Goal: Task Accomplishment & Management: Complete application form

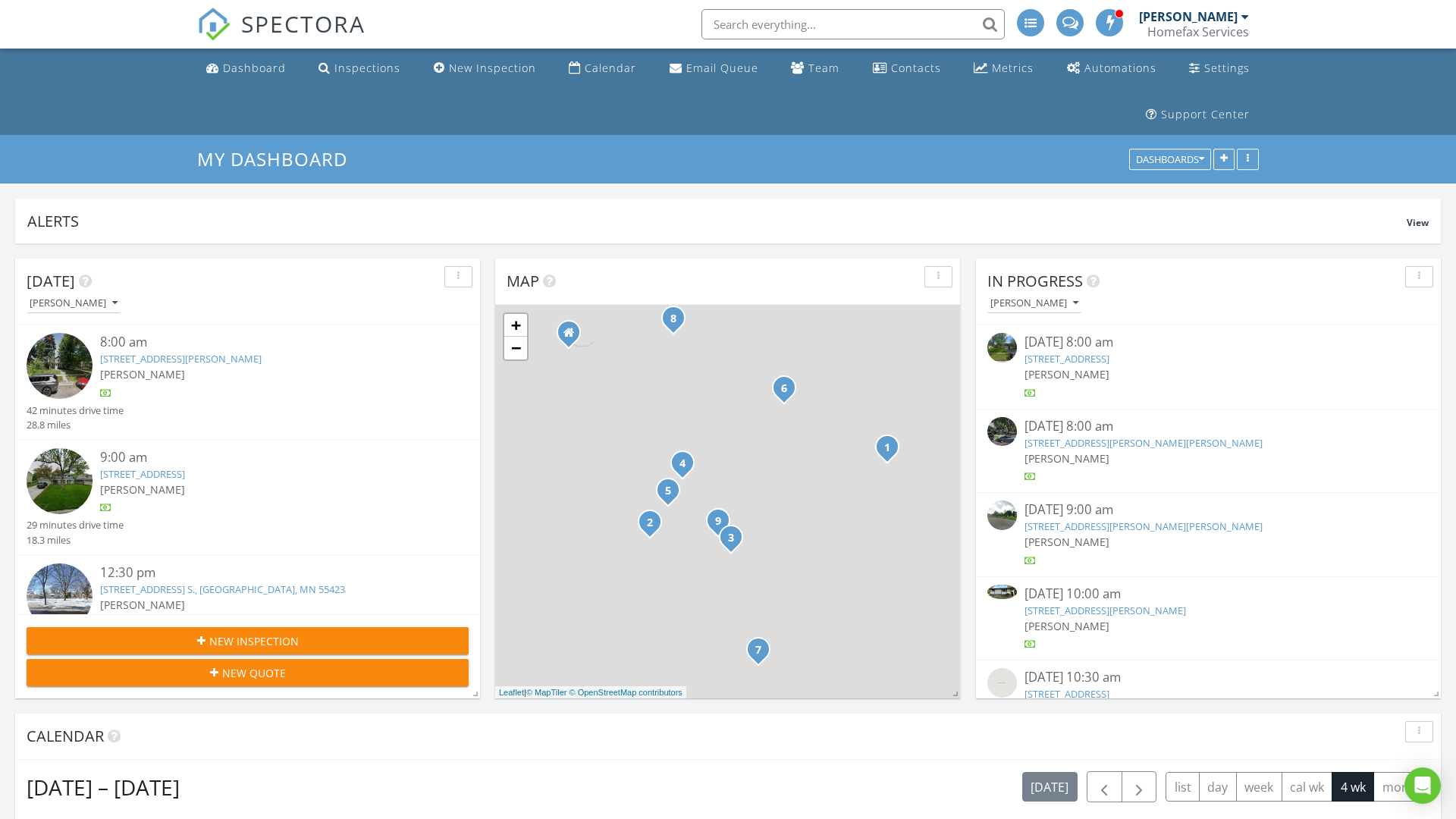
scroll to position [1721, 1457]
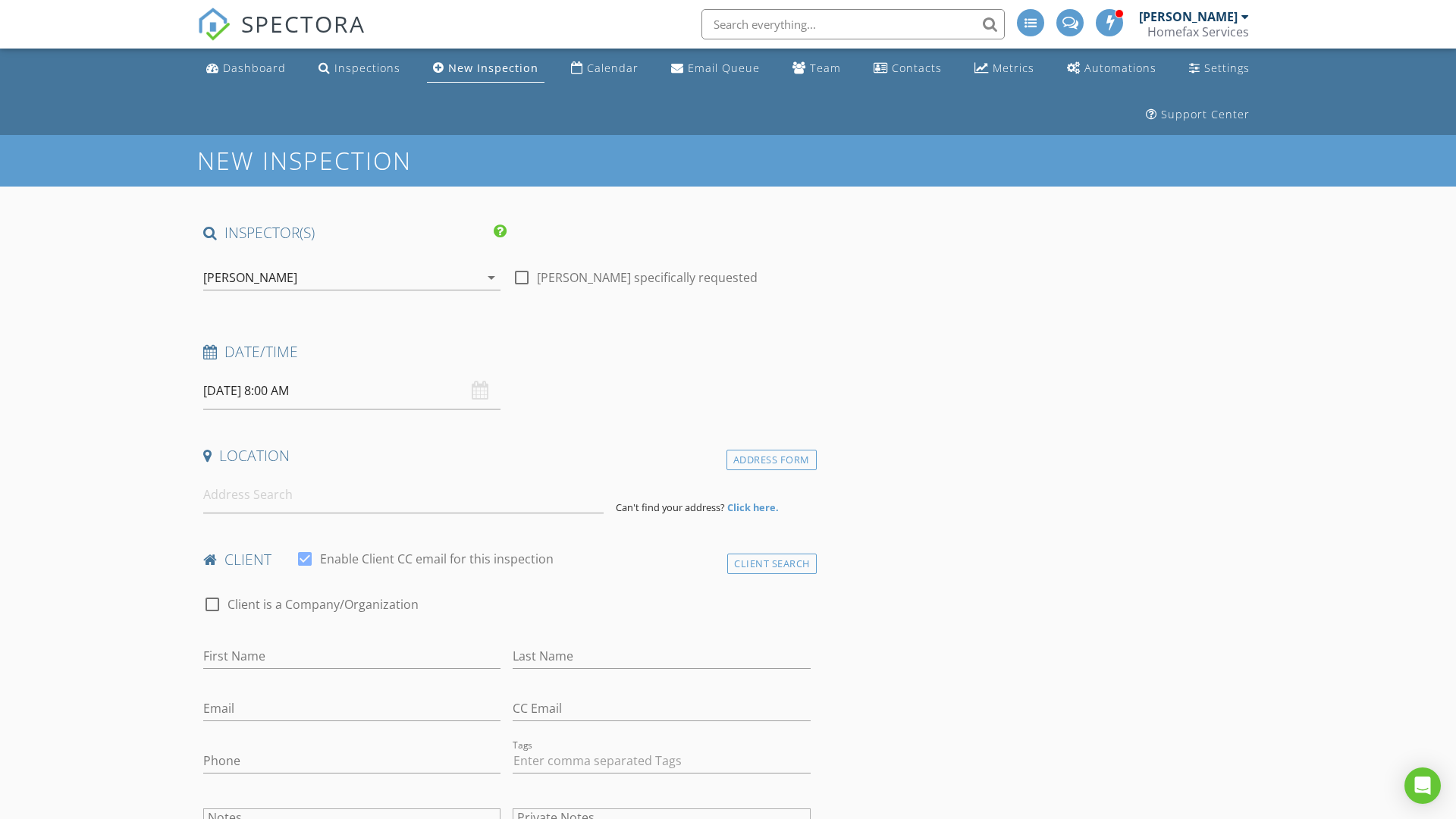
click at [352, 390] on input "08/29/2025 8:00 AM" at bounding box center [352, 391] width 297 height 37
click at [365, 425] on input "2025" at bounding box center [364, 426] width 50 height 20
type input "2025"
click at [250, 649] on input "08" at bounding box center [250, 649] width 93 height 30
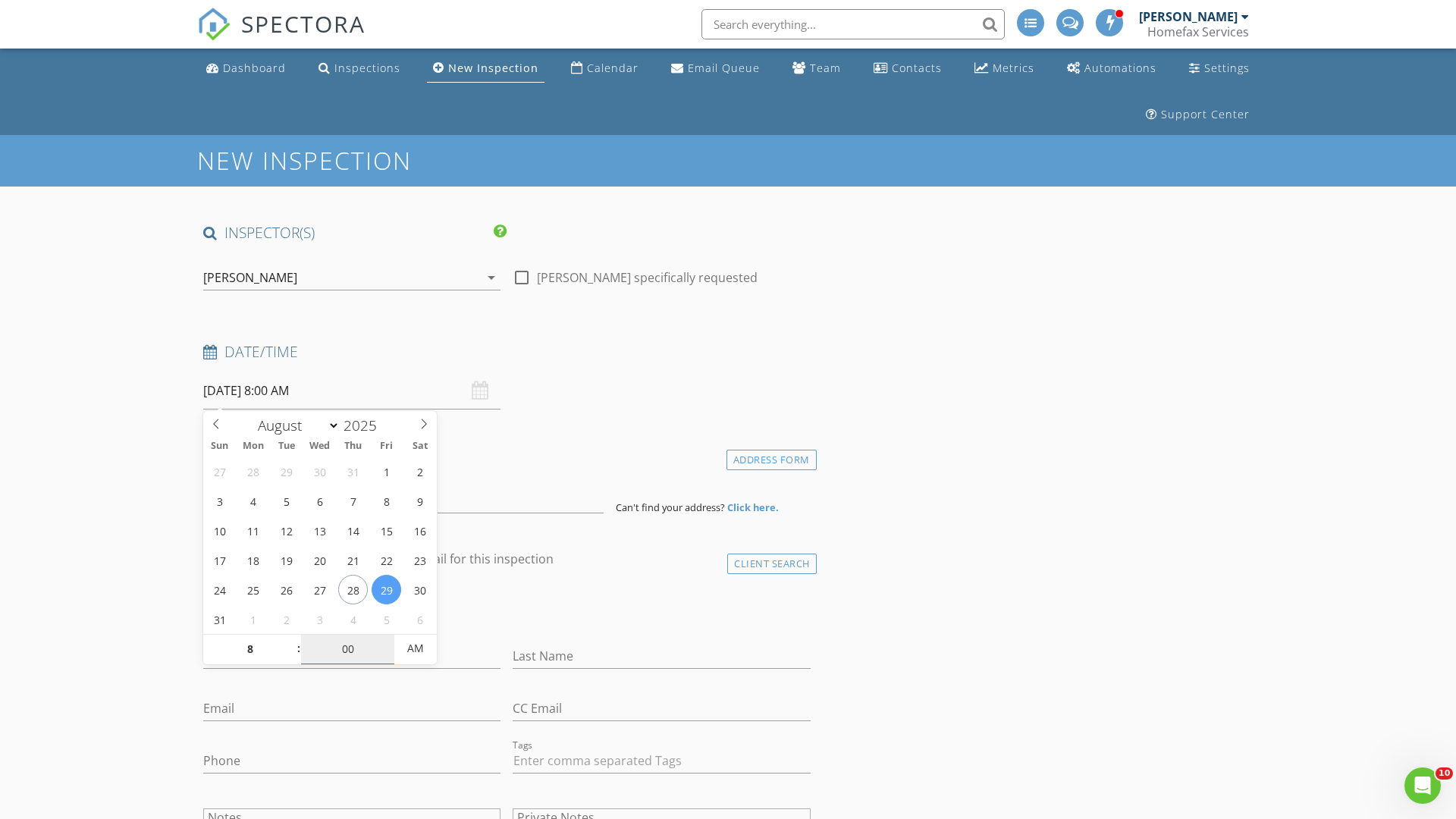
click at [347, 648] on input "00" at bounding box center [347, 649] width 93 height 30
type input "08"
type input "00"
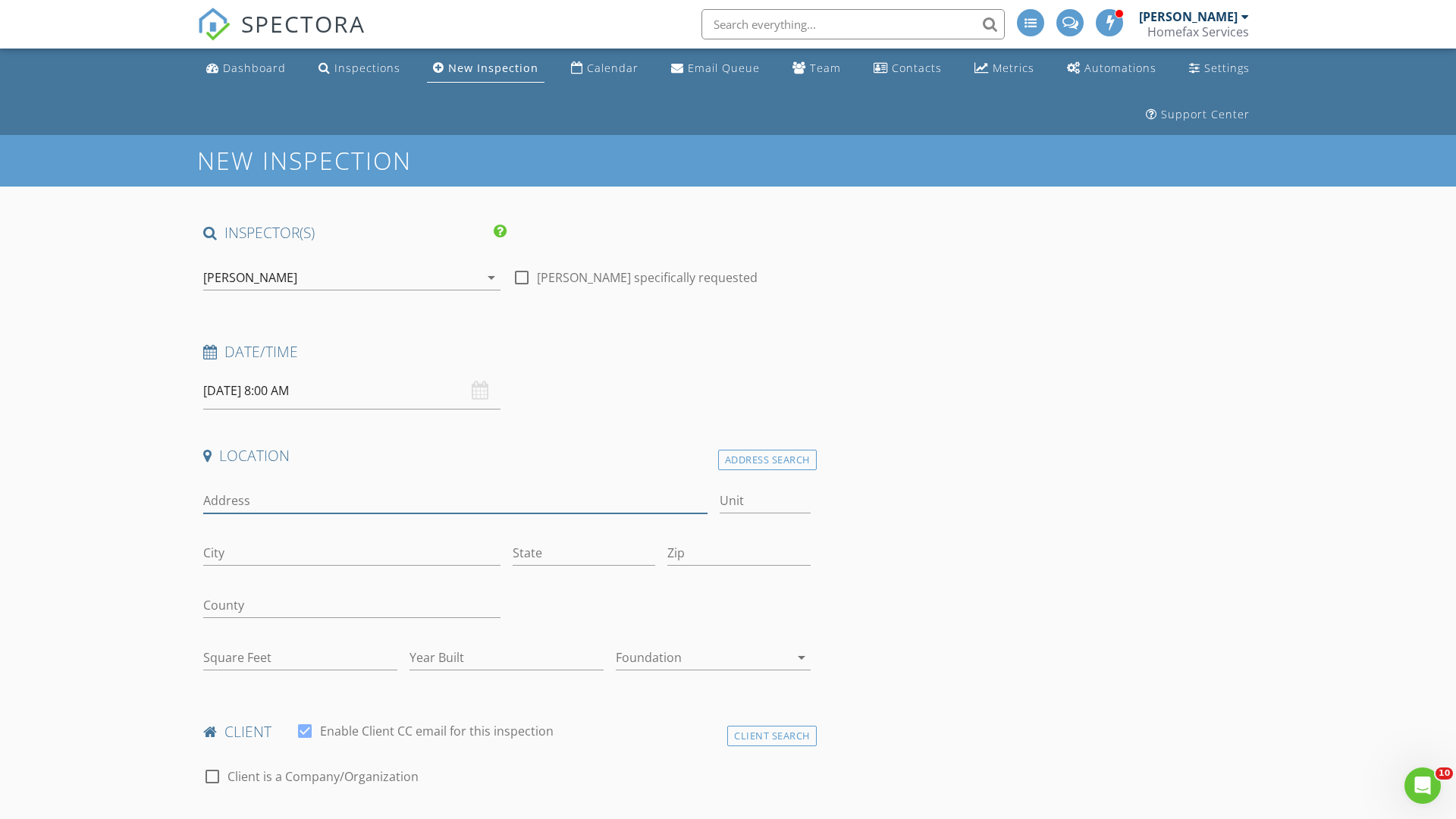
click at [455, 500] on input "Address" at bounding box center [455, 501] width 504 height 25
type input "7605 West 111th Street"
click at [352, 552] on input "City" at bounding box center [352, 553] width 297 height 25
type input "Bloomington"
click at [584, 552] on input "State" at bounding box center [583, 553] width 142 height 25
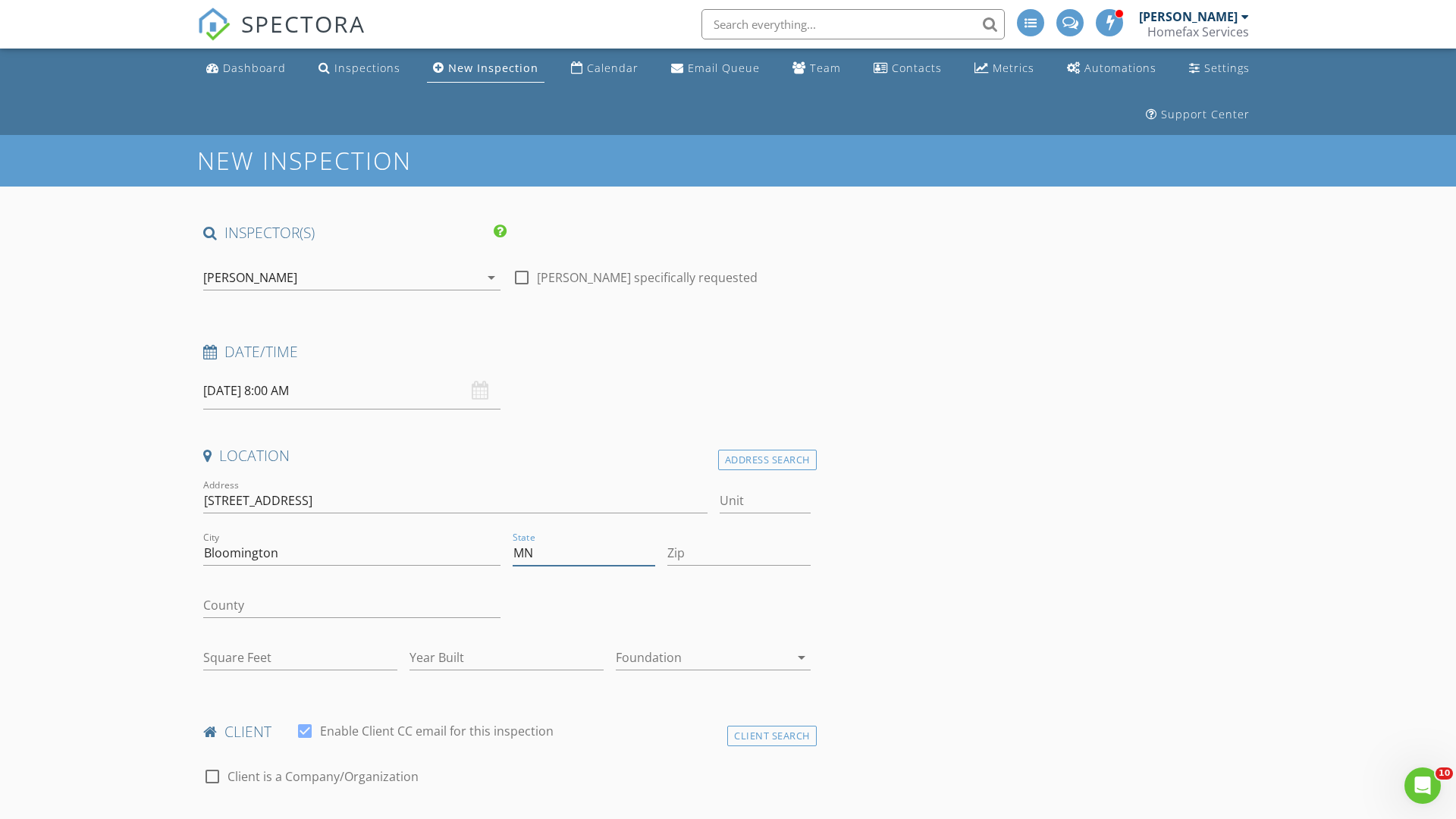
type input "MN"
click at [739, 552] on input "Zip" at bounding box center [738, 553] width 142 height 25
type input "55438"
click at [352, 816] on input "First Name" at bounding box center [352, 828] width 297 height 25
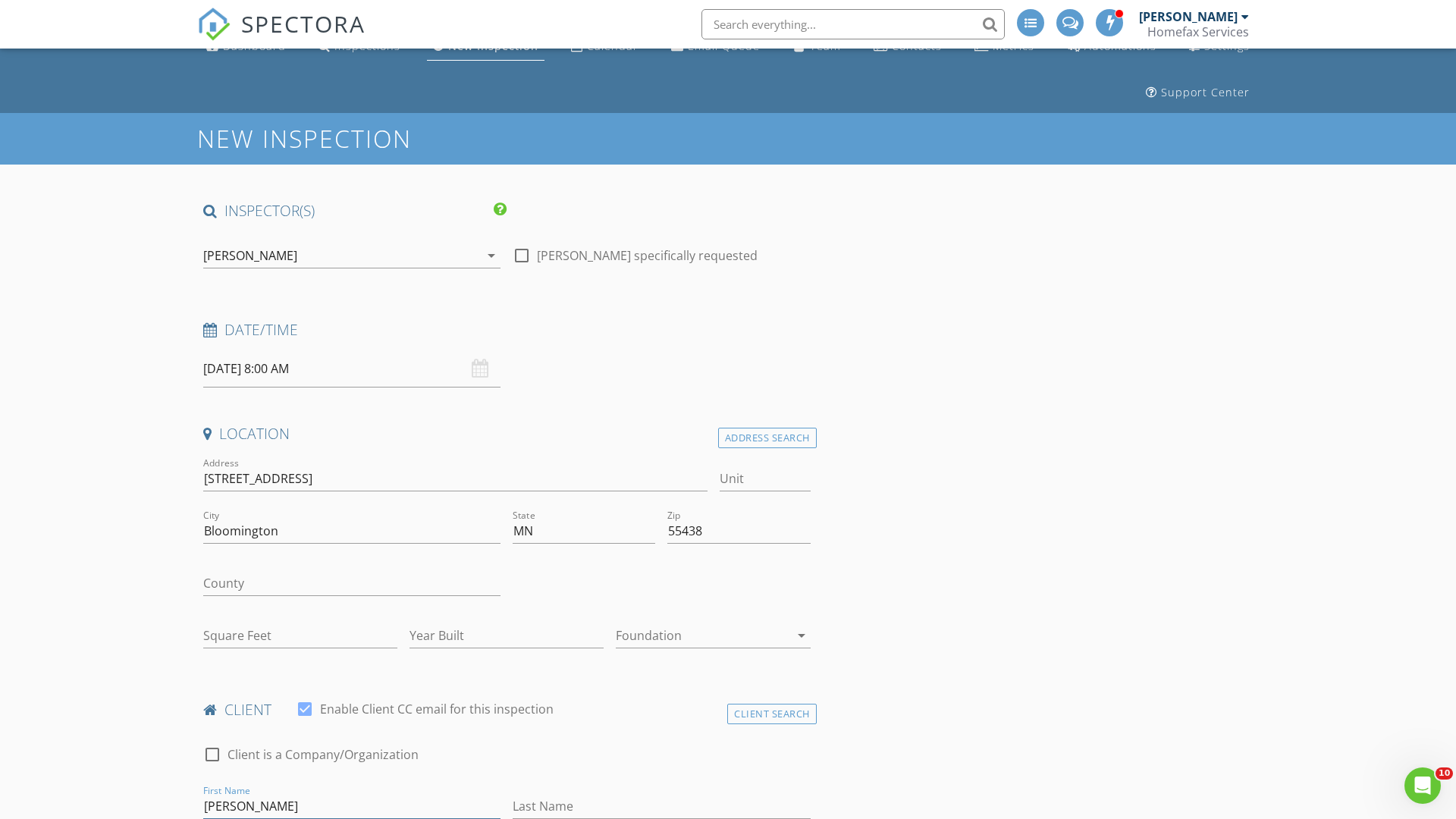
type input "Hannah"
click at [661, 806] on input "Last Name" at bounding box center [660, 806] width 297 height 25
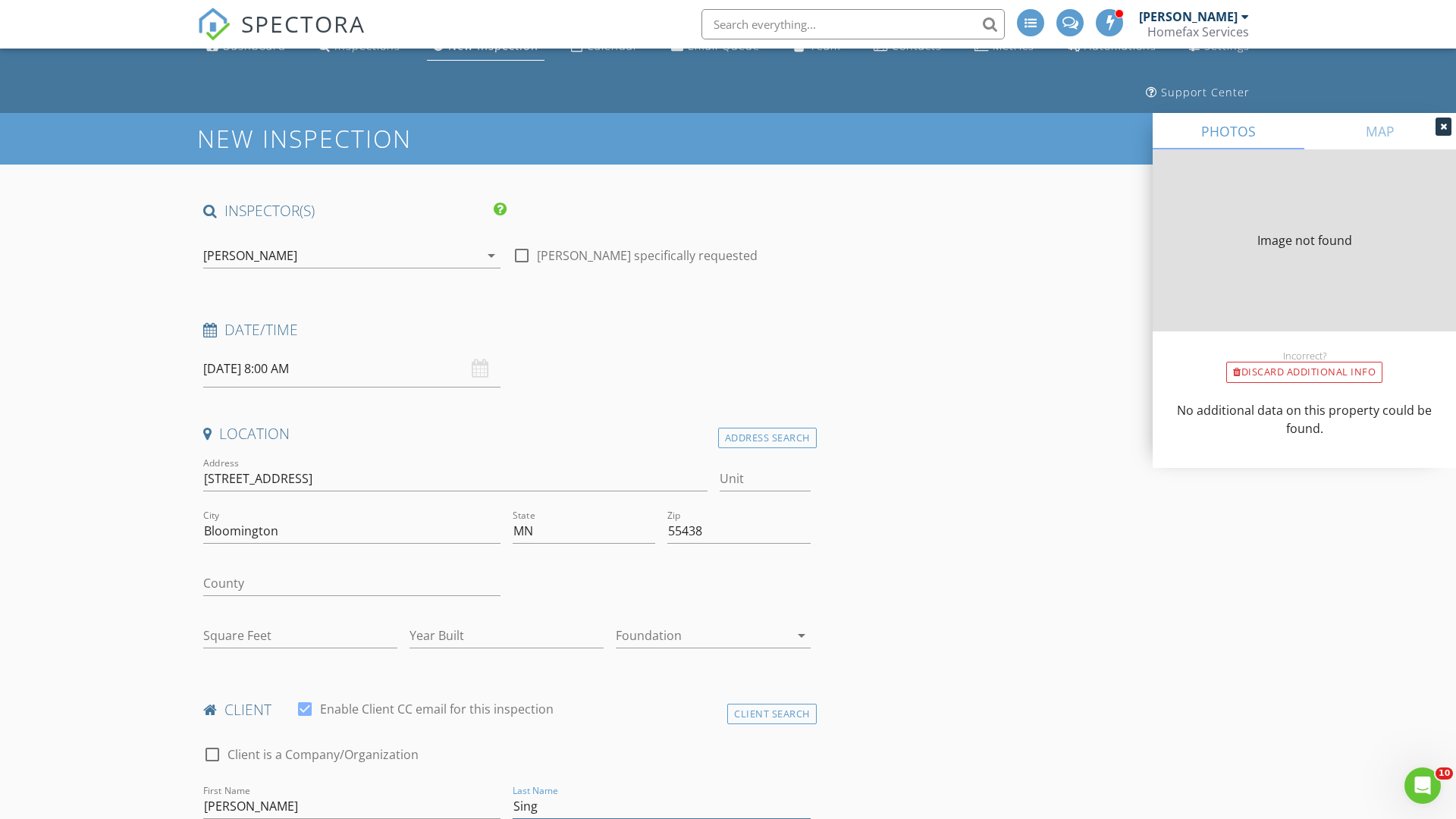
type input "Singh"
type input "936"
type input "1985"
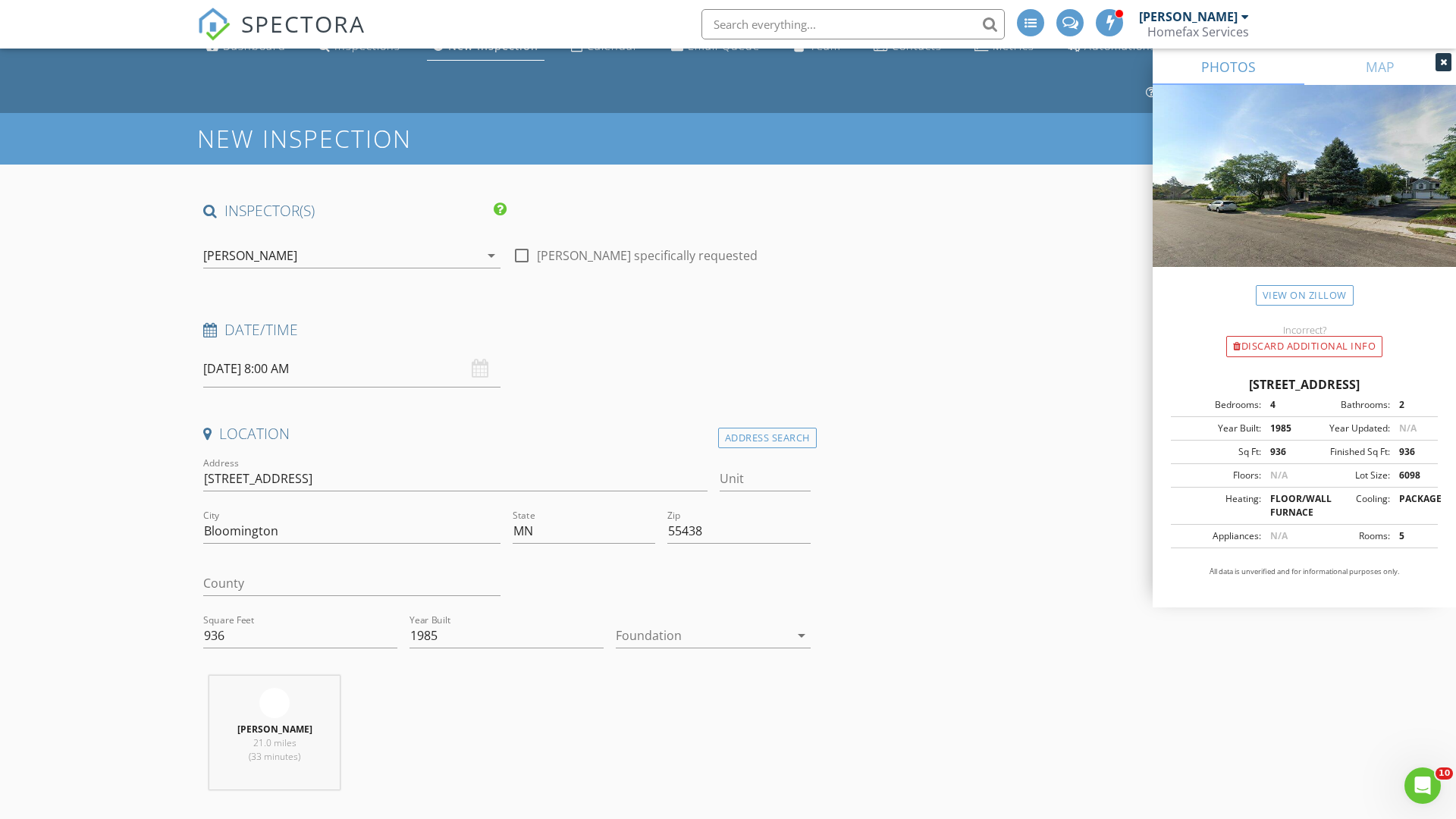
scroll to position [156, 0]
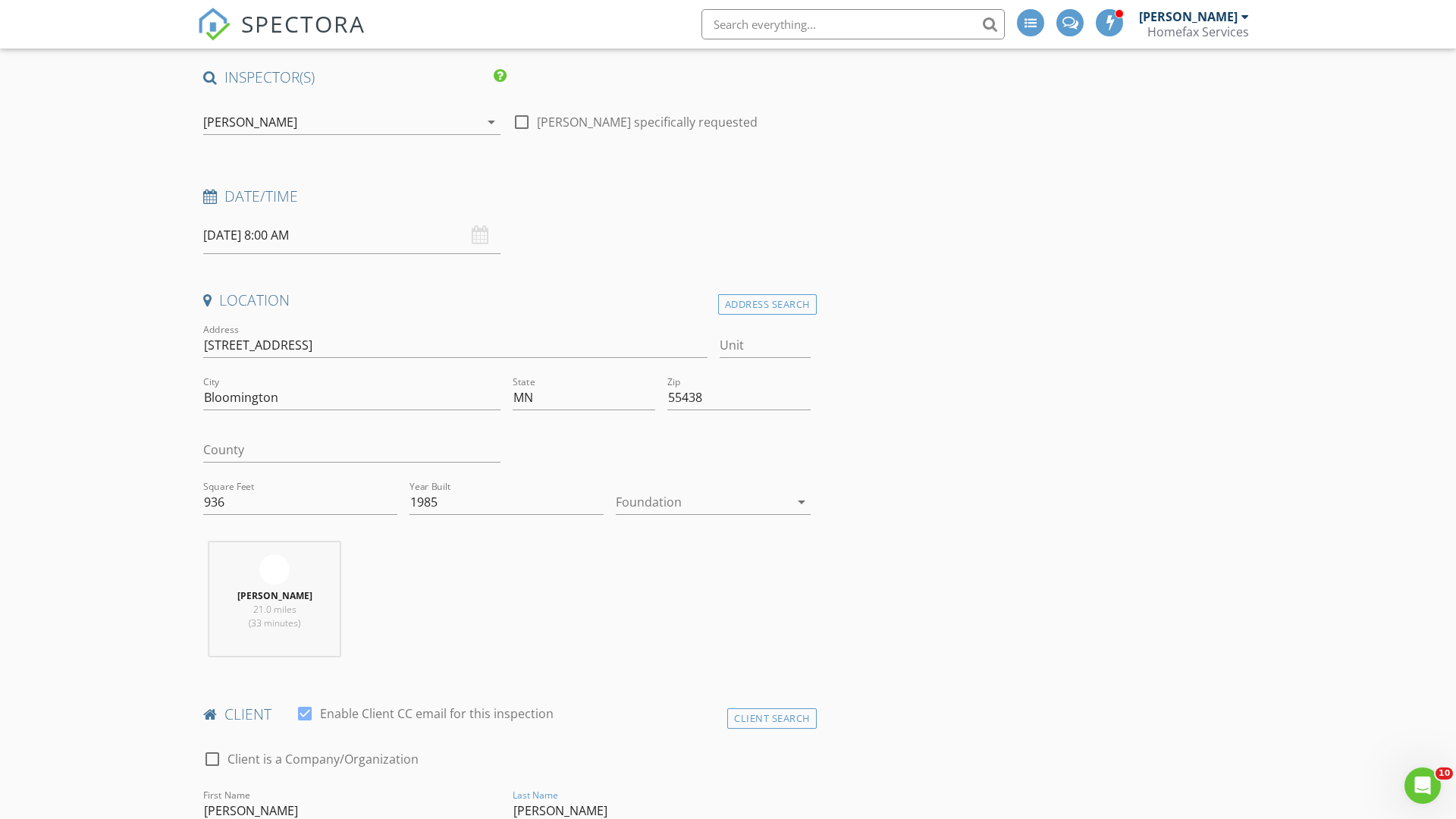
type input "Singh"
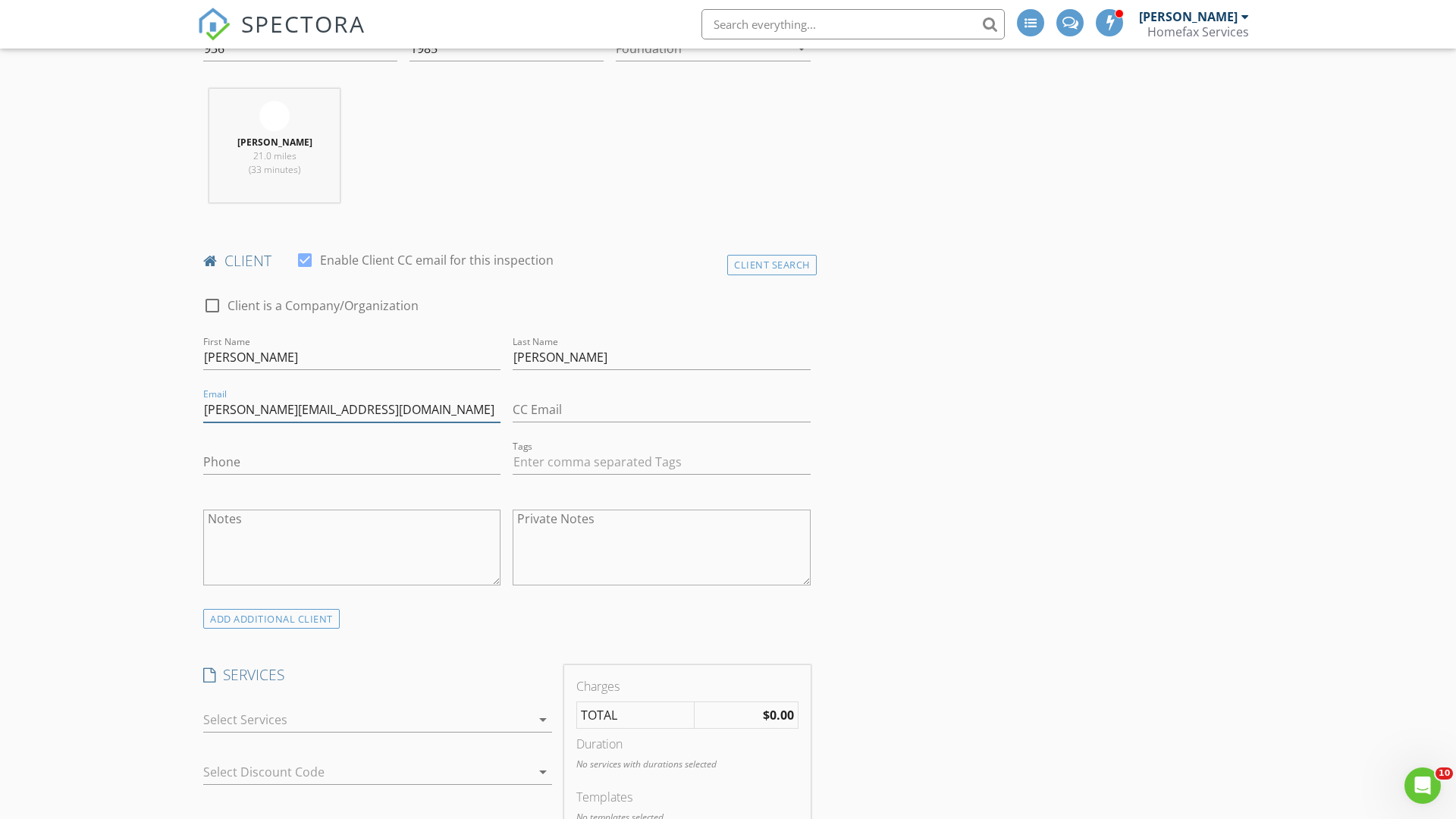
type input "hannah.singh@ahschools.us"
click at [352, 462] on input "Phone" at bounding box center [352, 462] width 297 height 25
type input "612-382-4193"
click at [367, 719] on div at bounding box center [367, 719] width 327 height 24
click at [394, 726] on div "General Home Inspection" at bounding box center [394, 726] width 291 height 30
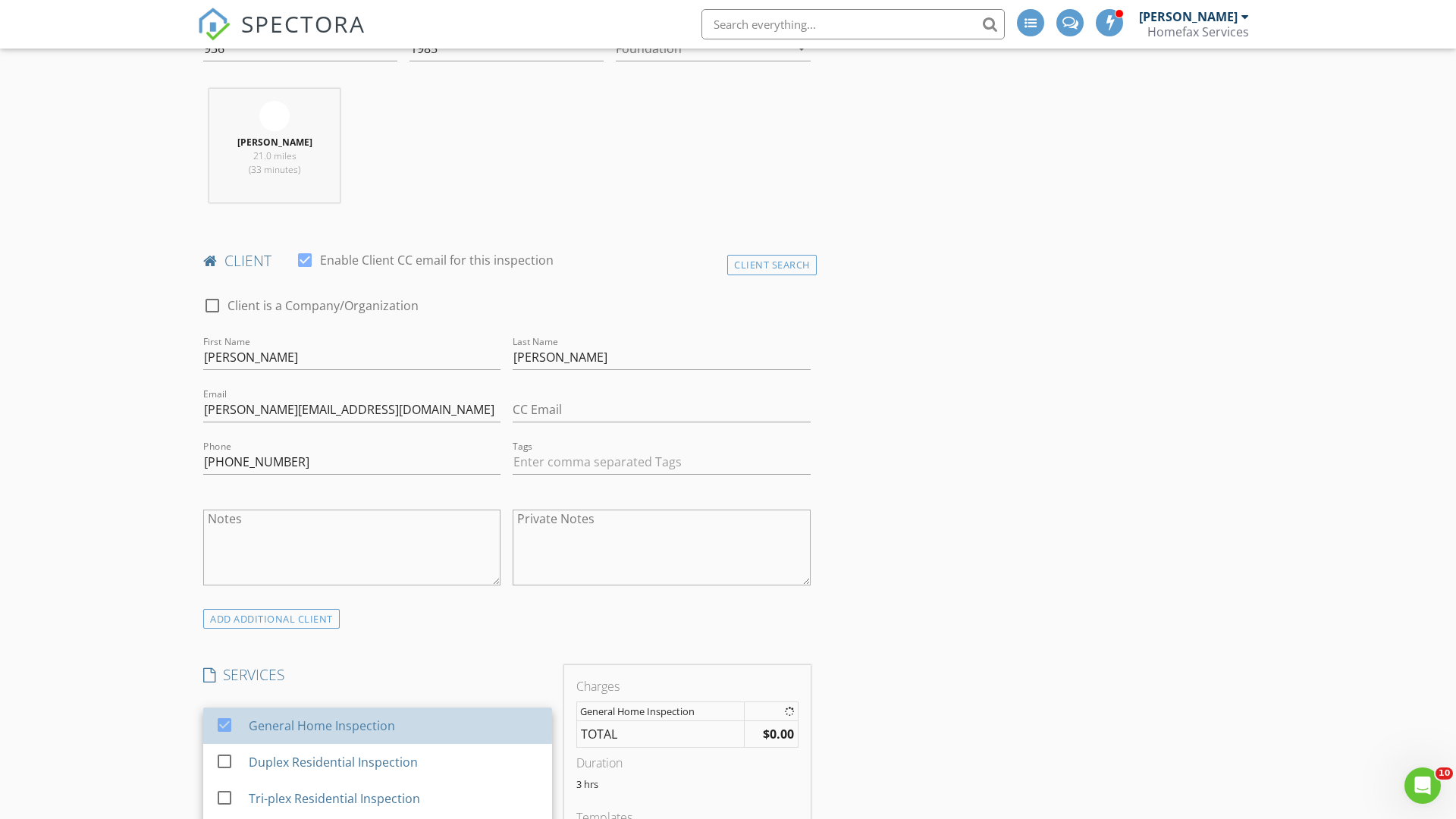
checkbox input "false"
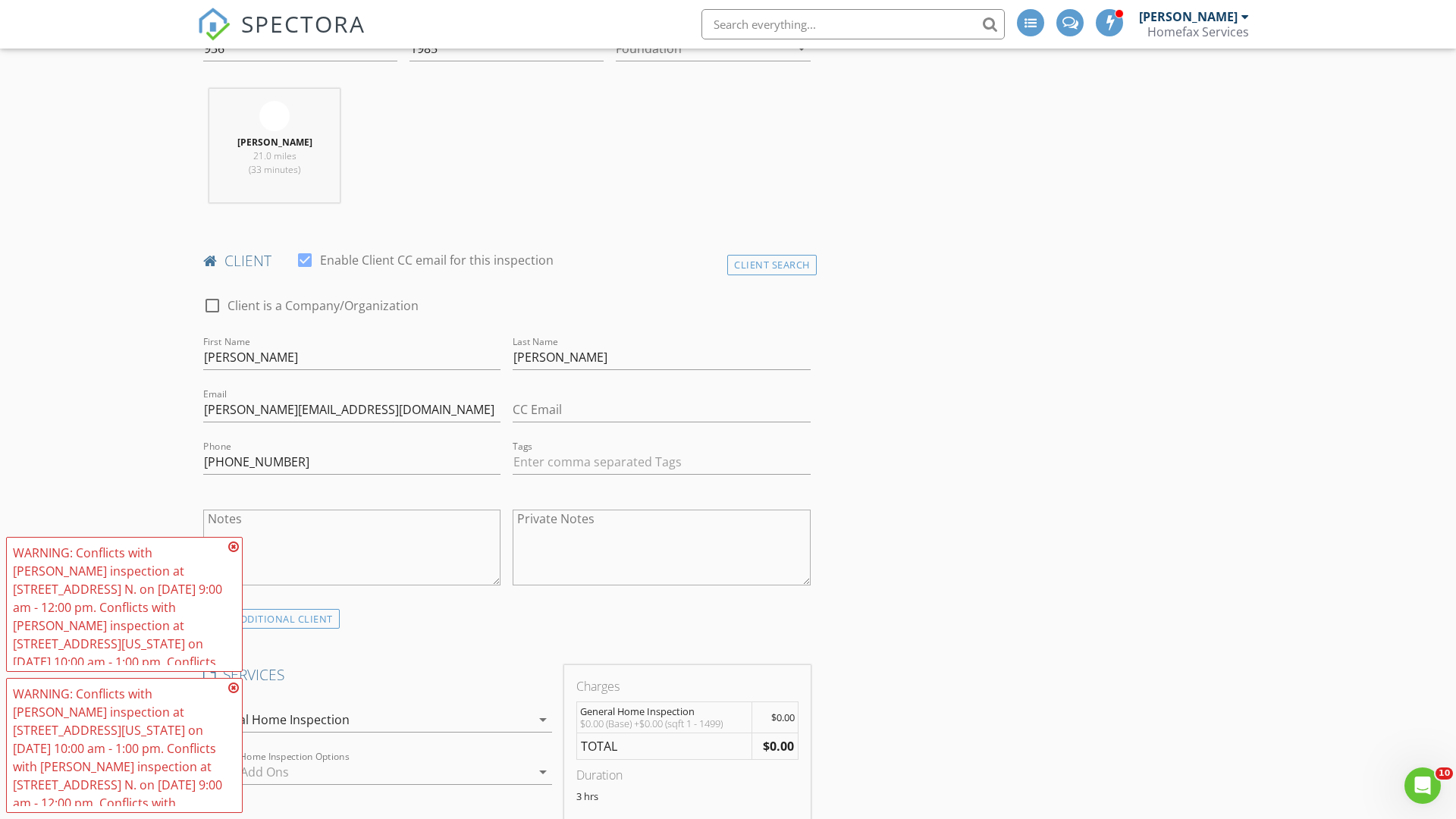
scroll to position [1551, 0]
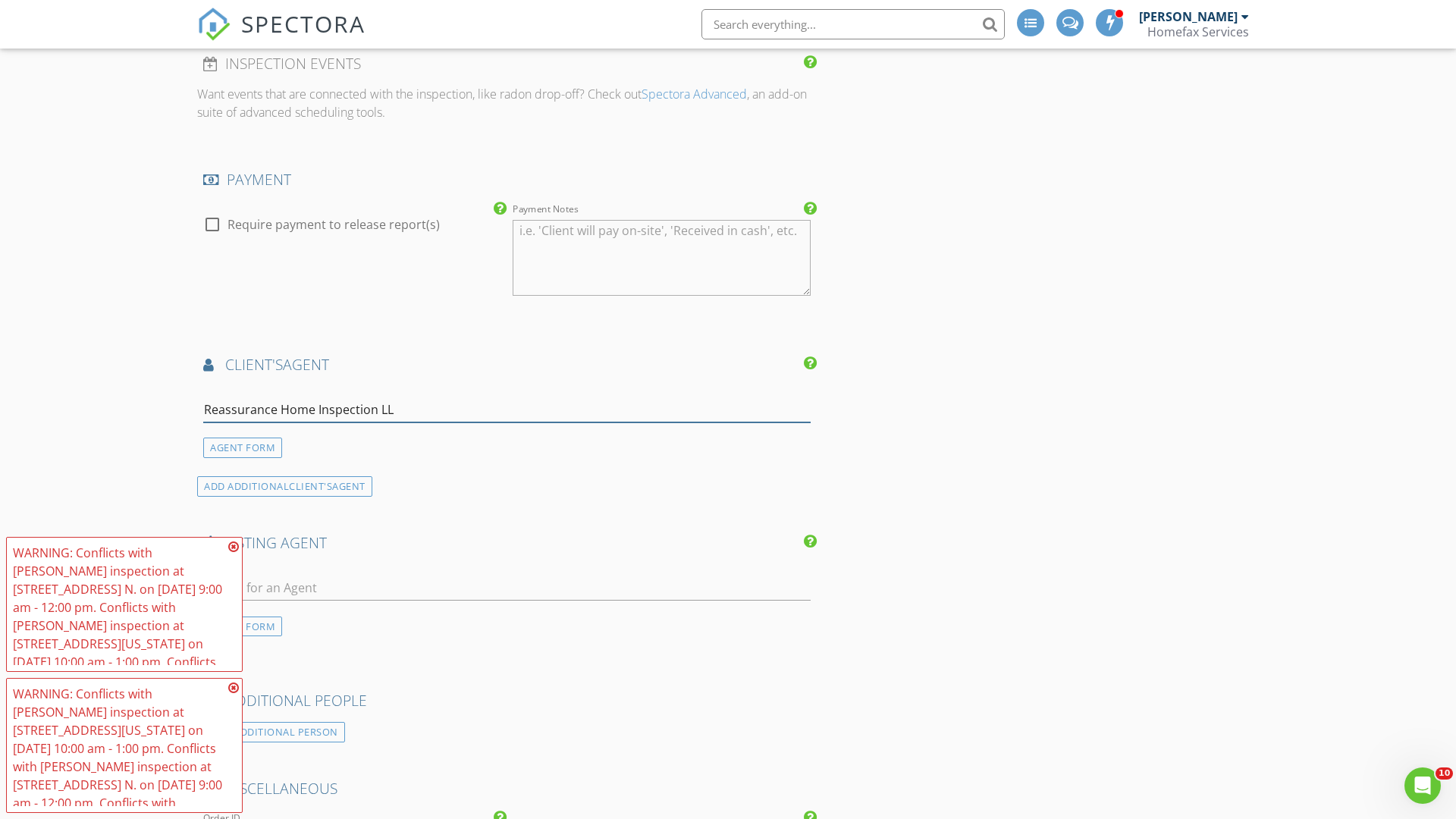
type input "Reassurance Home Inspection LLC"
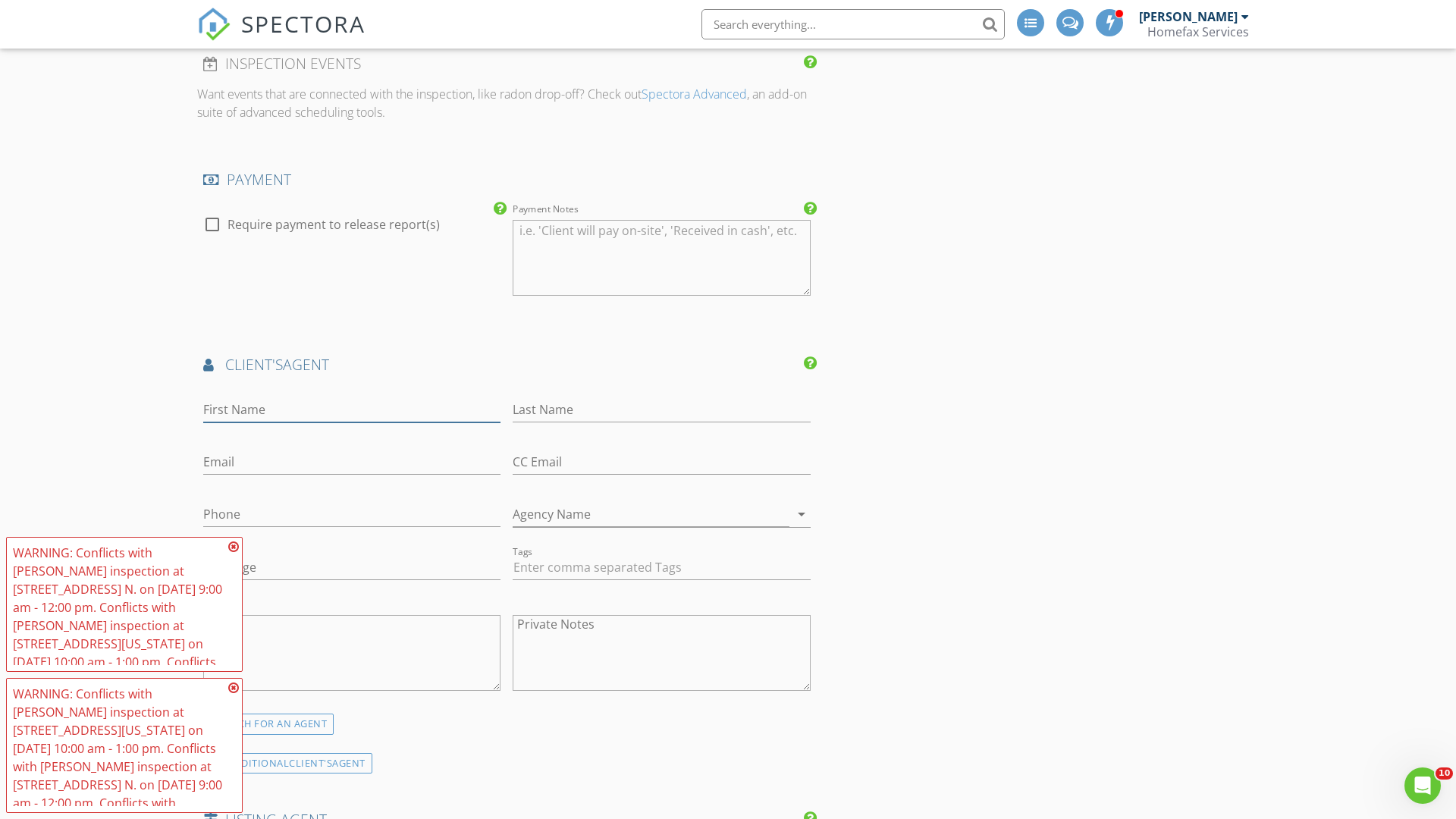
click at [352, 410] on input "First Name" at bounding box center [352, 410] width 297 height 25
type input "Dave"
click at [661, 410] on input "text" at bounding box center [660, 410] width 297 height 25
type input "Taurinskas"
click at [352, 462] on input "text" at bounding box center [352, 462] width 297 height 25
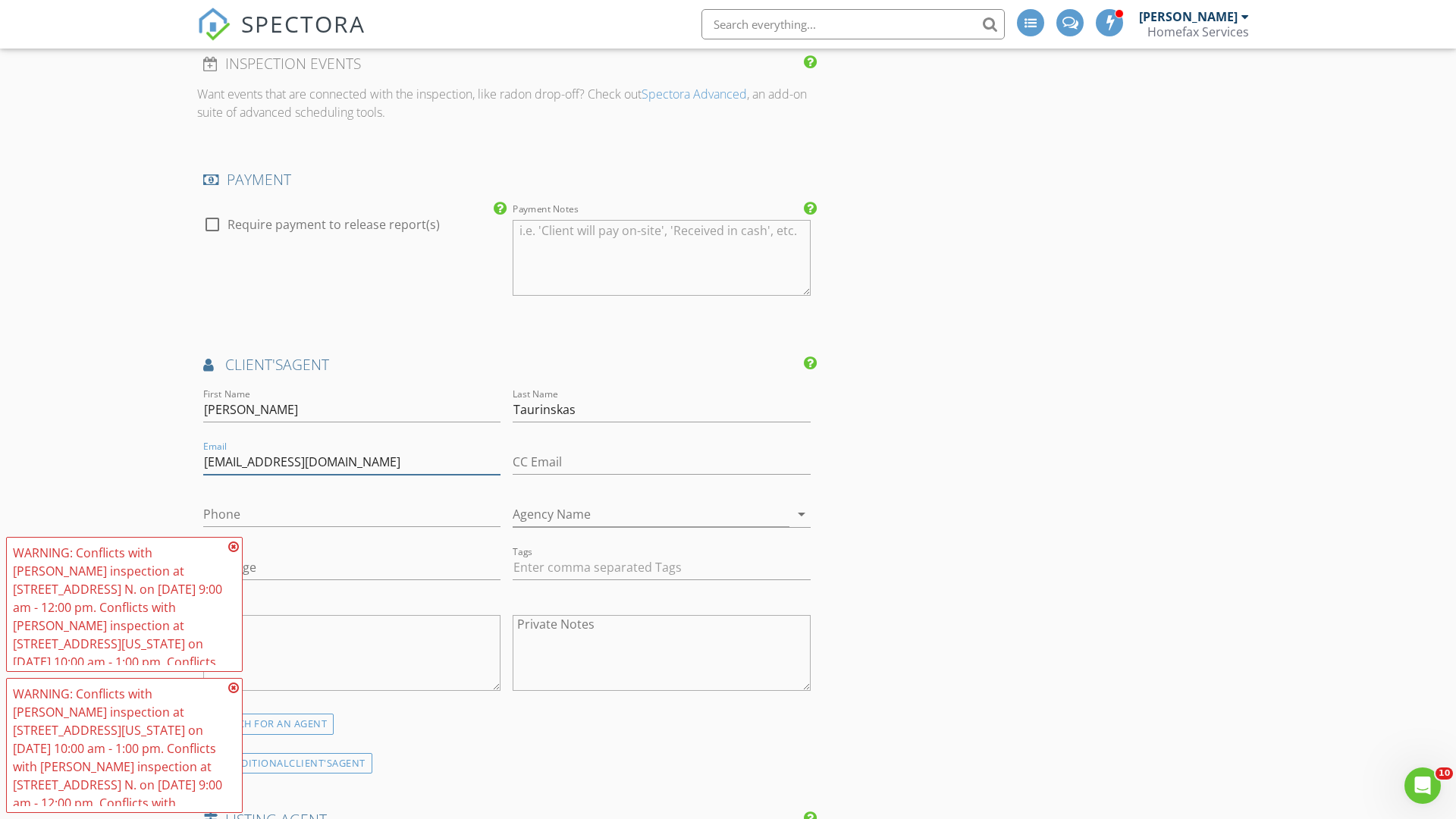
type input "rhimn@comcast.net"
click at [352, 514] on input "text" at bounding box center [352, 515] width 297 height 25
type input "612-701-9672"
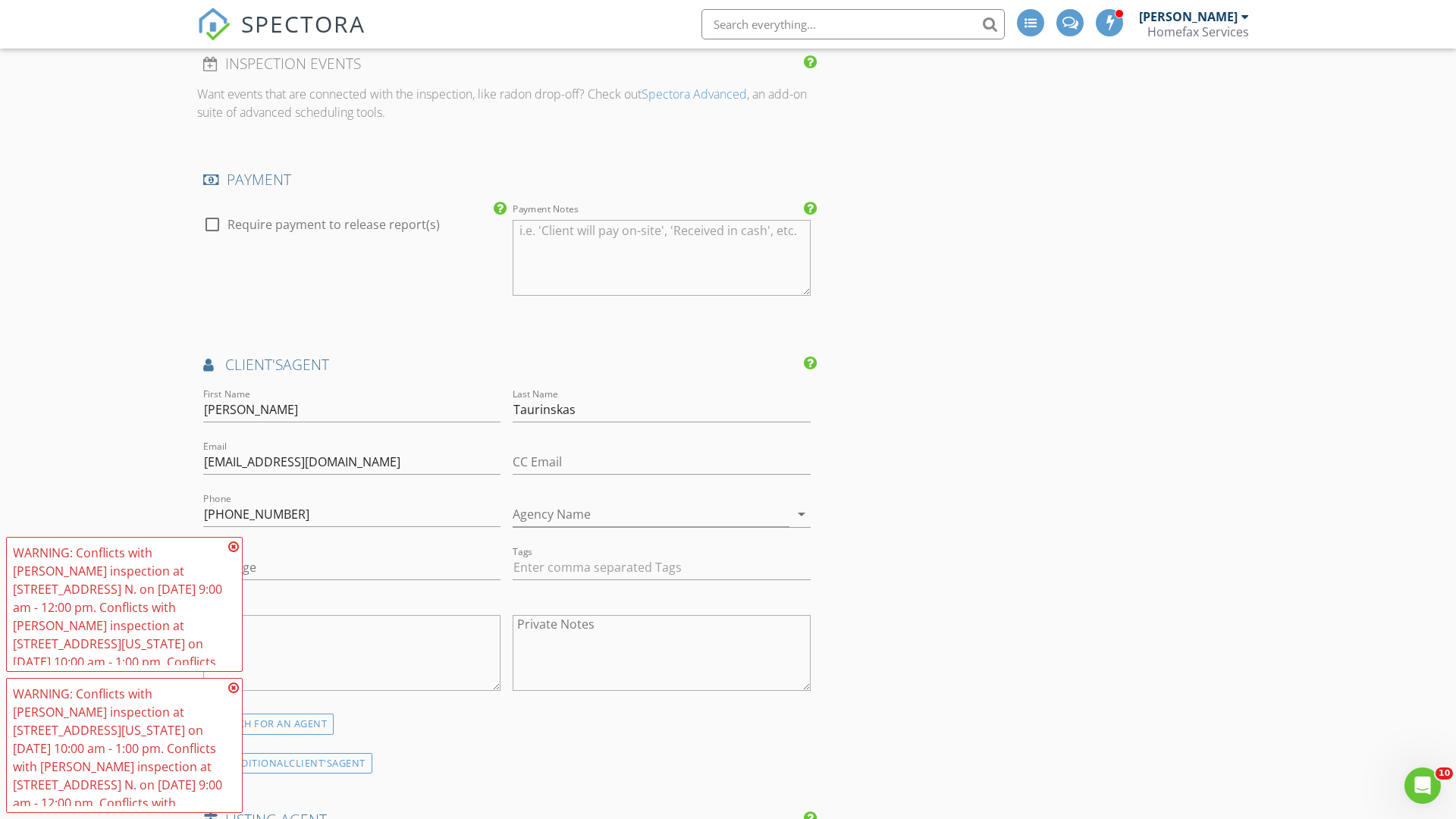
scroll to position [2006, 0]
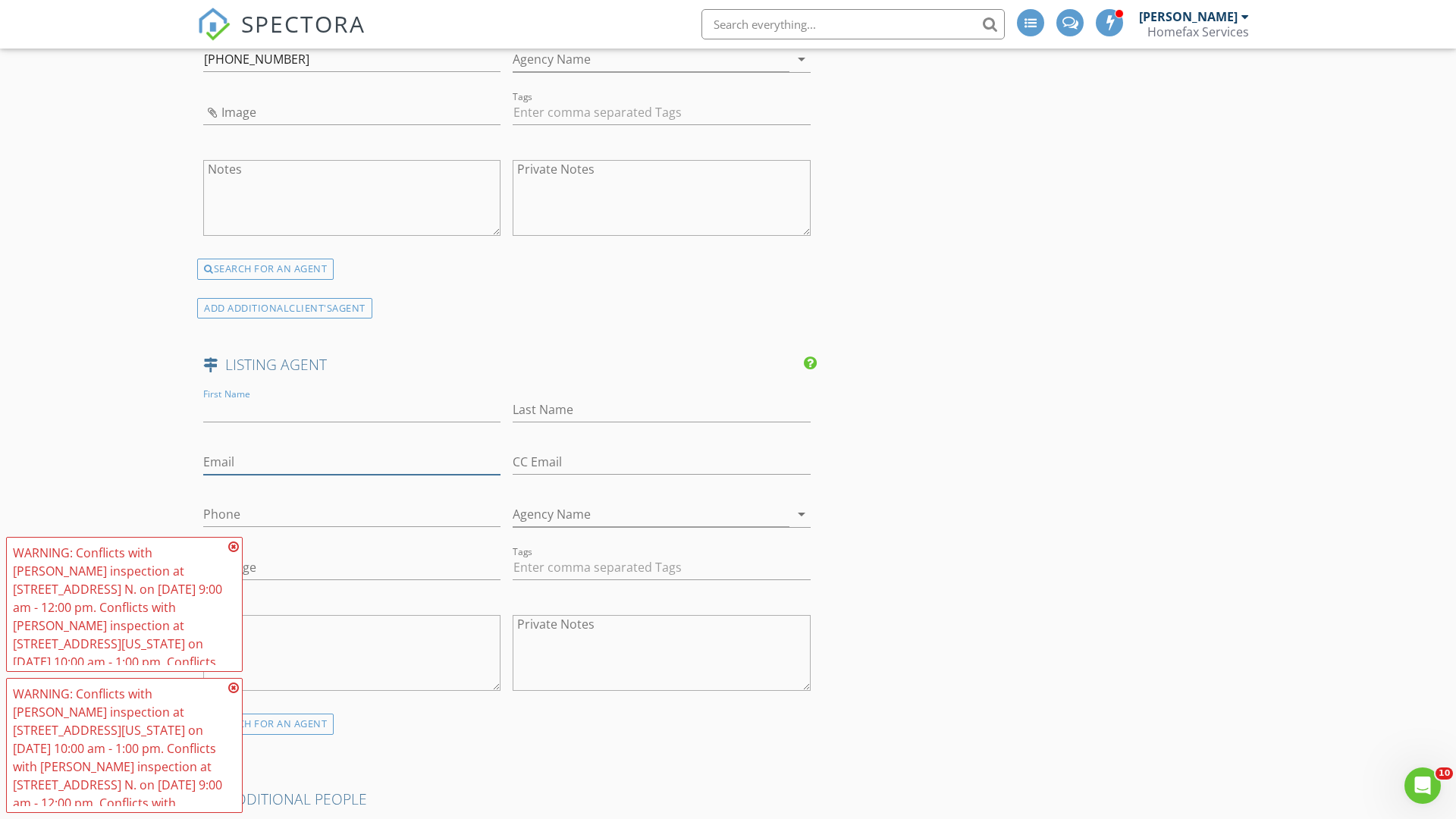
click at [352, 462] on input "text" at bounding box center [352, 462] width 297 height 25
click at [352, 514] on input "text" at bounding box center [352, 515] width 297 height 25
